Goal: Transaction & Acquisition: Purchase product/service

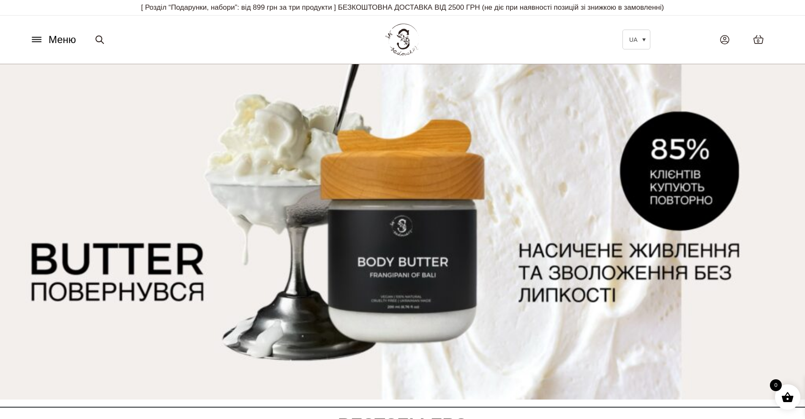
click at [41, 41] on icon at bounding box center [37, 39] width 14 height 9
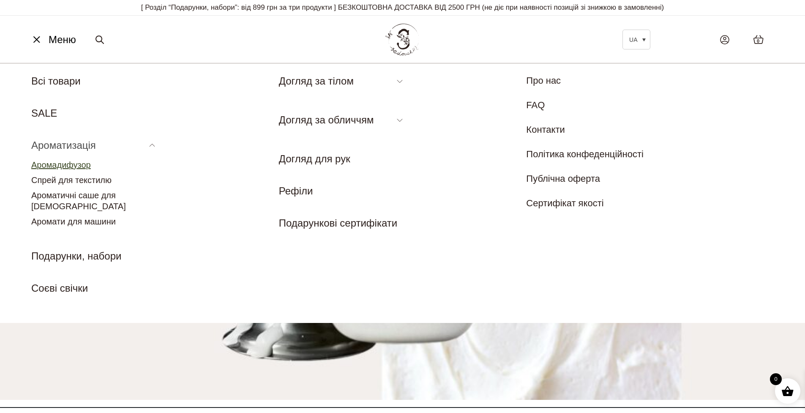
click at [62, 164] on link "Аромадифузор" at bounding box center [61, 164] width 60 height 9
